Goal: Transaction & Acquisition: Purchase product/service

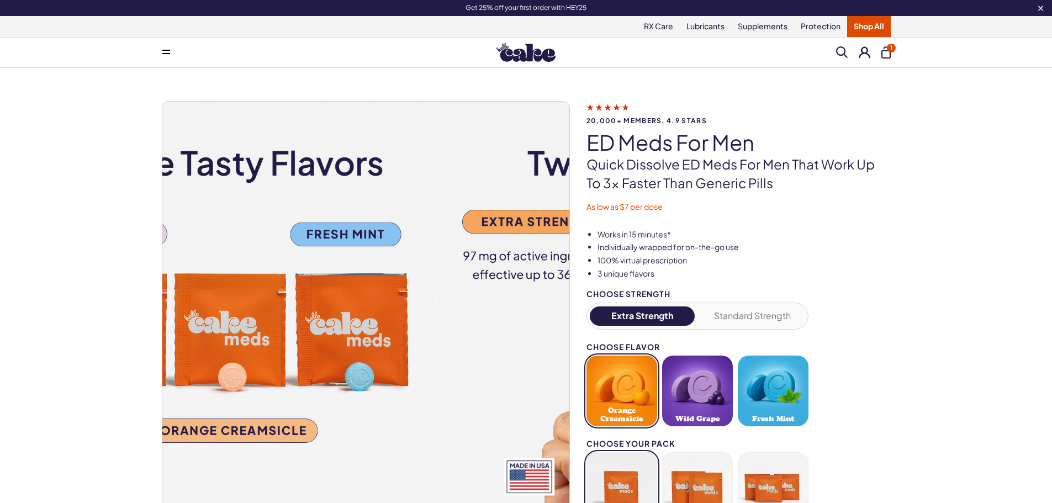
click at [232, 286] on img at bounding box center [233, 305] width 407 height 407
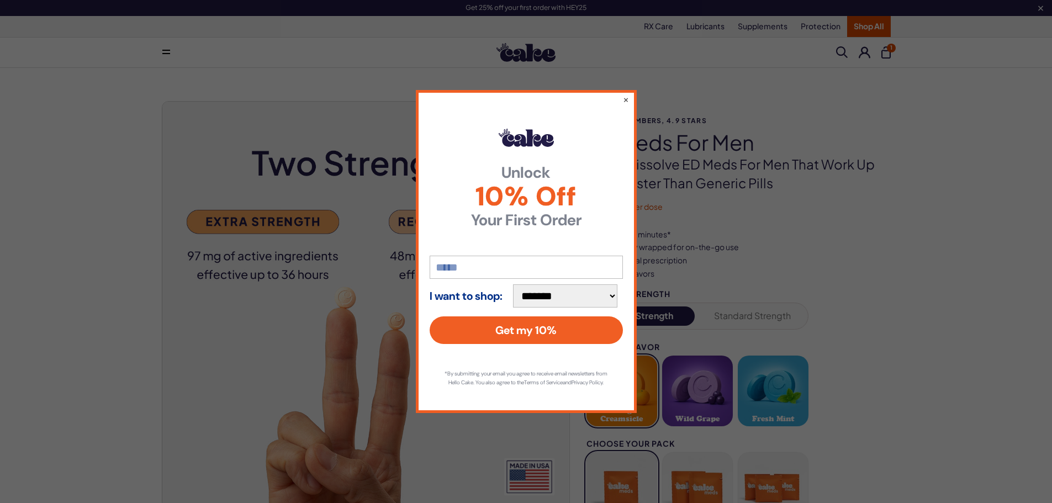
drag, startPoint x: 823, startPoint y: 249, endPoint x: 668, endPoint y: 61, distance: 242.9
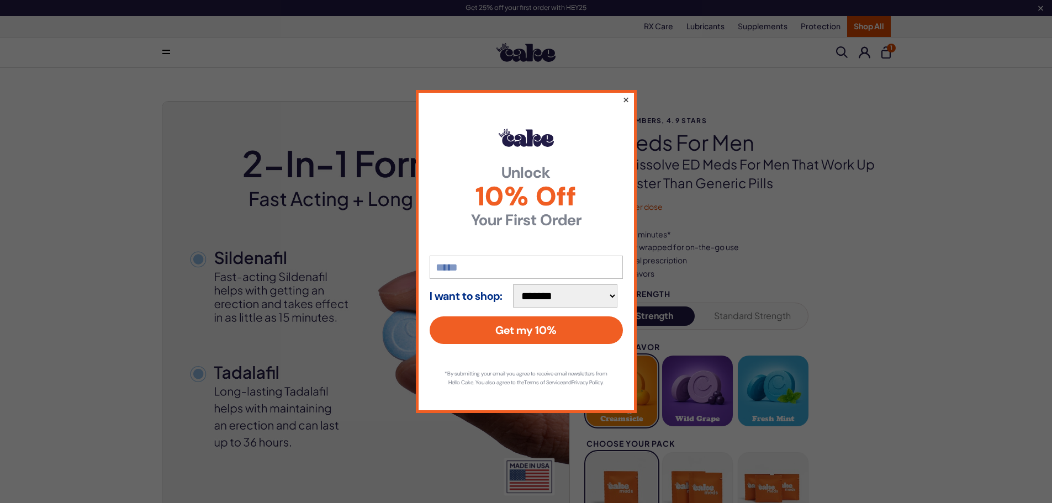
click at [624, 93] on button "×" at bounding box center [625, 99] width 7 height 13
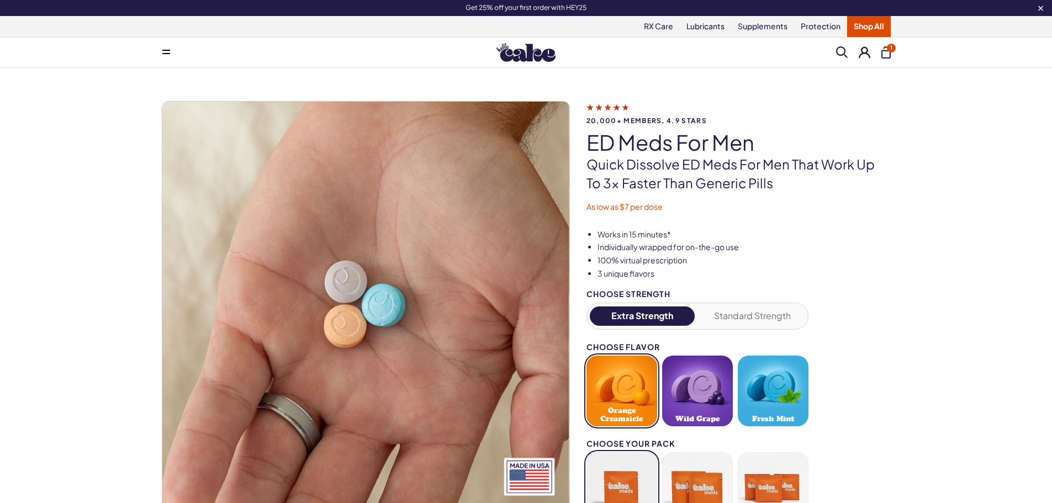
click at [530, 5] on div "Get 25% off your first order with HEY25" at bounding box center [527, 7] width 796 height 9
click at [955, 194] on div "20,000+ members, 4.9 stars ED Meds for Men Quick dissolve ED Meds for men that …" at bounding box center [526, 376] width 1052 height 617
click at [1041, 9] on icon at bounding box center [1041, 8] width 5 height 5
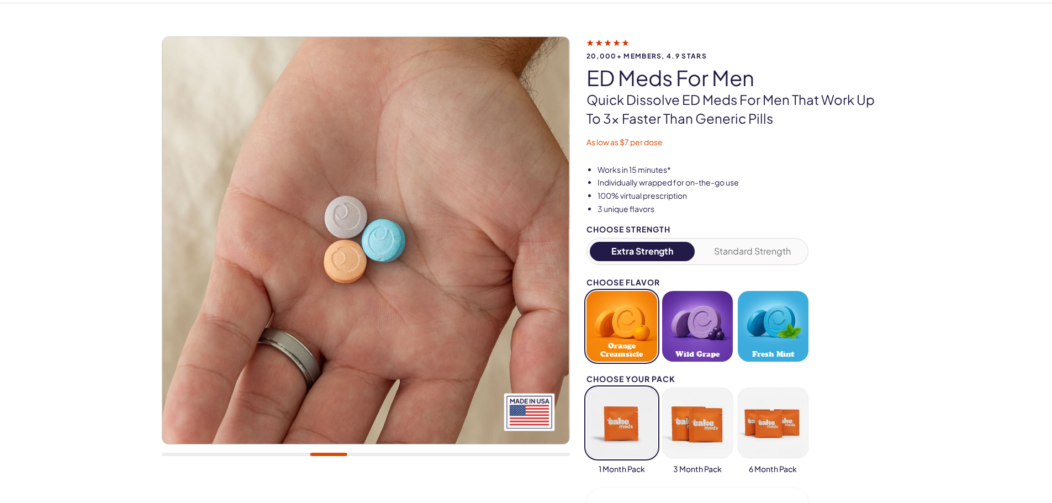
scroll to position [55, 0]
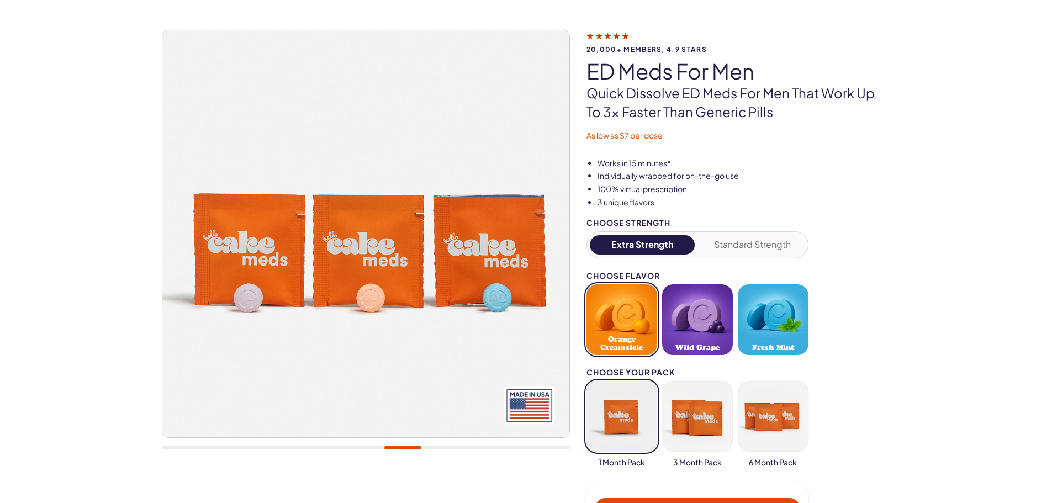
click at [997, 235] on div "20,000+ members, 4.9 stars ED Meds for Men Quick dissolve ED Meds for men that …" at bounding box center [526, 305] width 1052 height 617
